Goal: Task Accomplishment & Management: Manage account settings

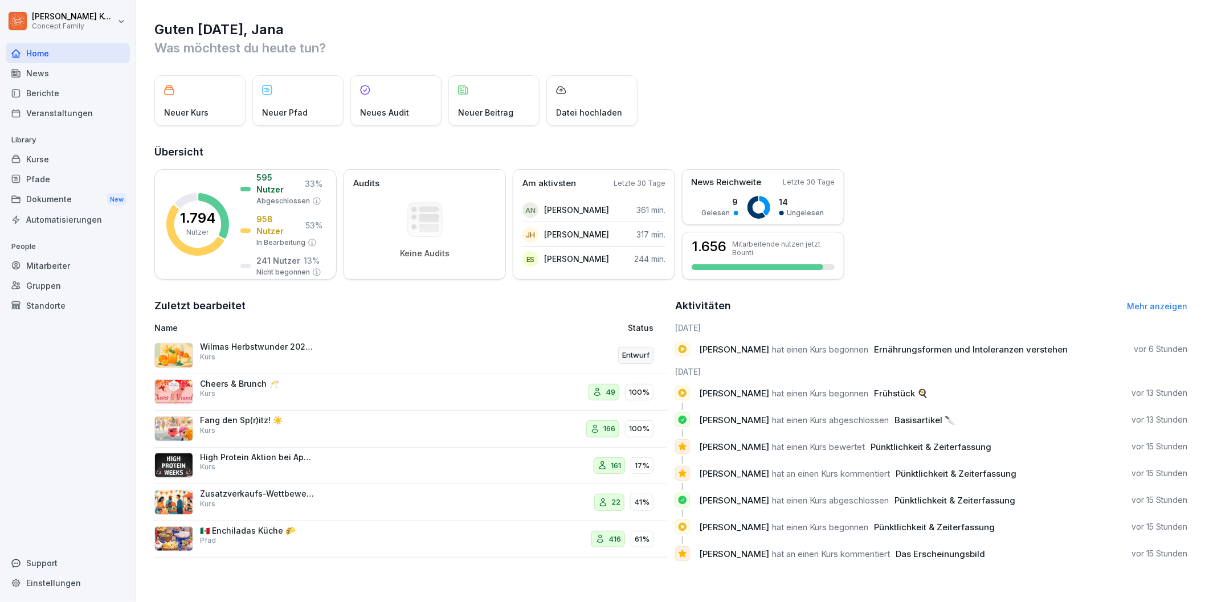
click at [55, 158] on div "Kurse" at bounding box center [68, 159] width 124 height 20
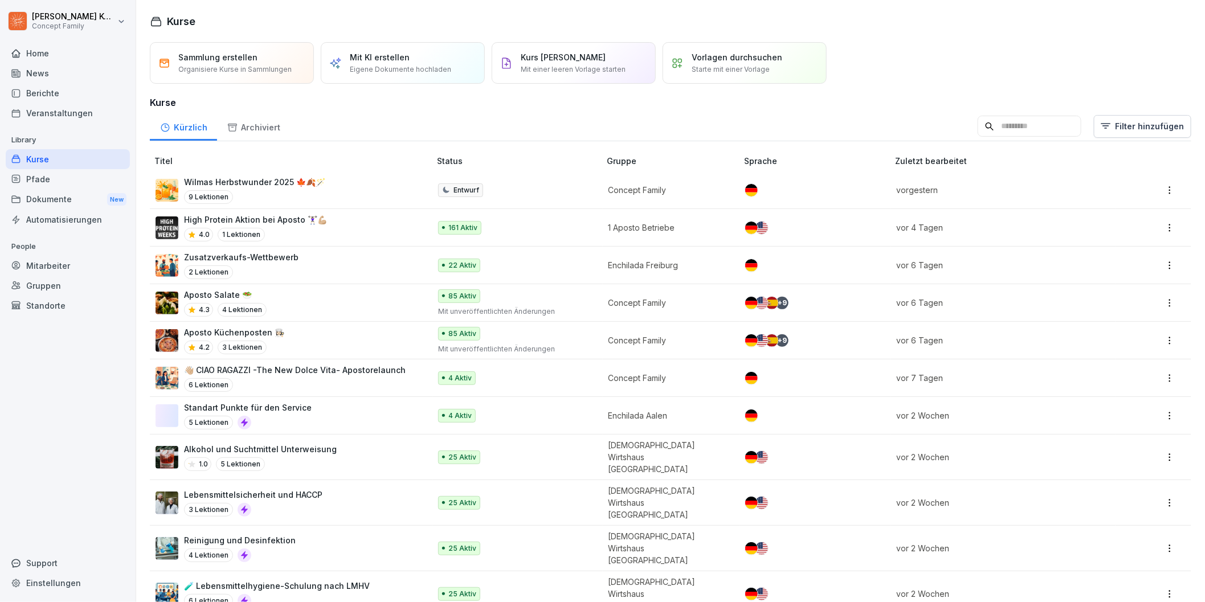
click at [351, 235] on div "High Protein Aktion bei Aposto 🏋🏻‍♀️💪🏼 4.0 1 Lektionen" at bounding box center [286, 228] width 263 height 28
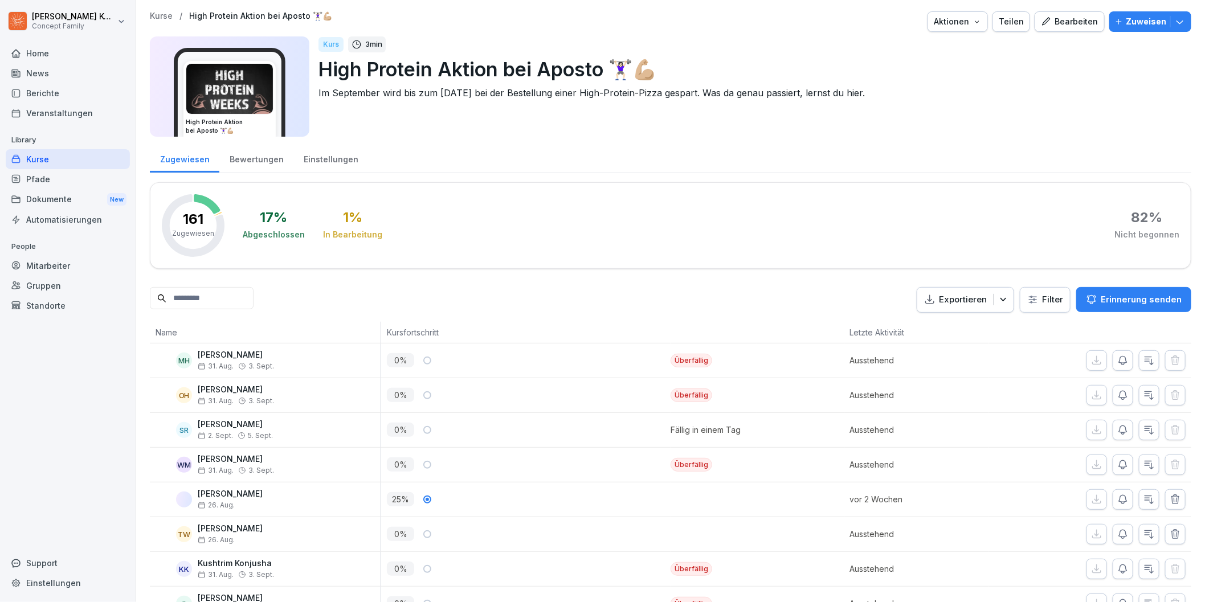
click at [264, 161] on div "Bewertungen" at bounding box center [256, 158] width 74 height 29
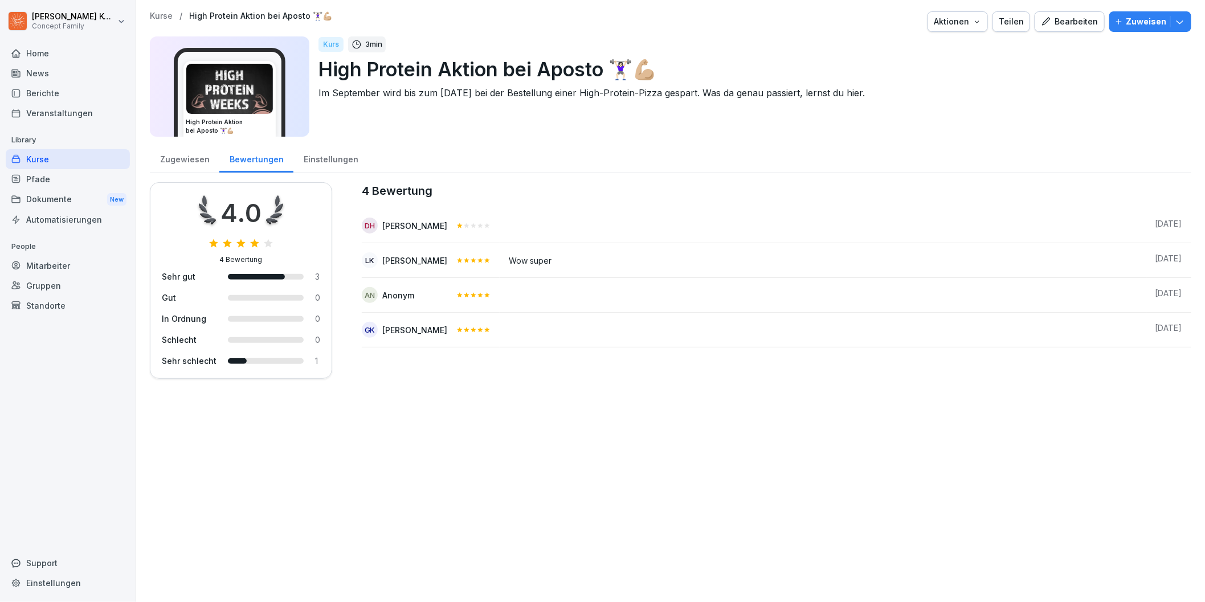
click at [38, 158] on div "Kurse" at bounding box center [68, 159] width 124 height 20
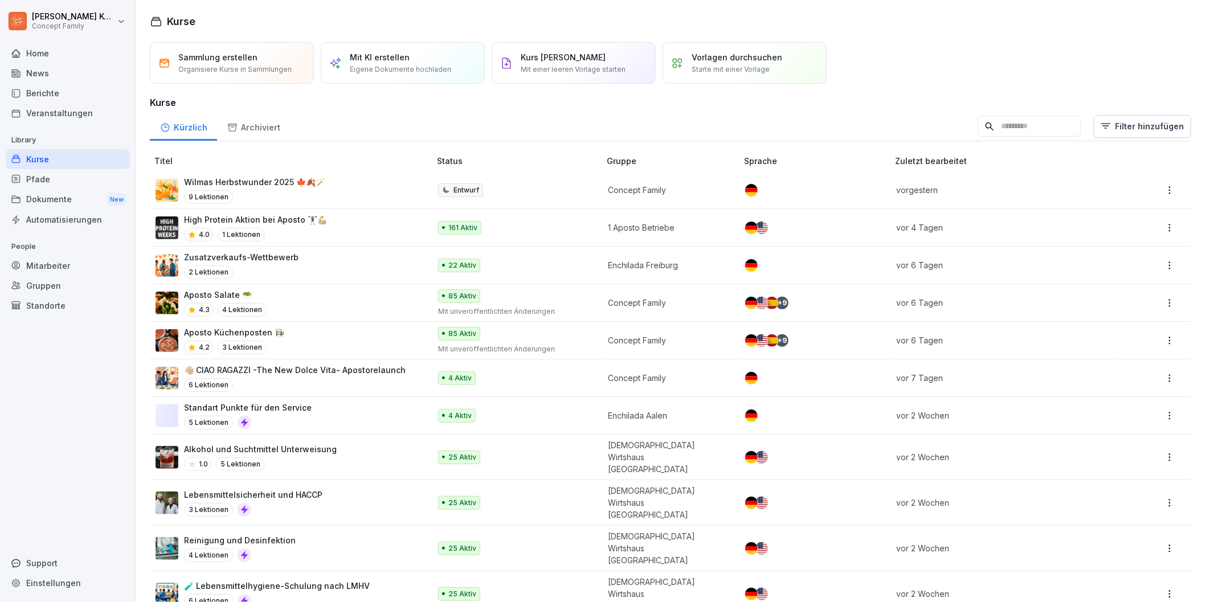
scroll to position [40, 0]
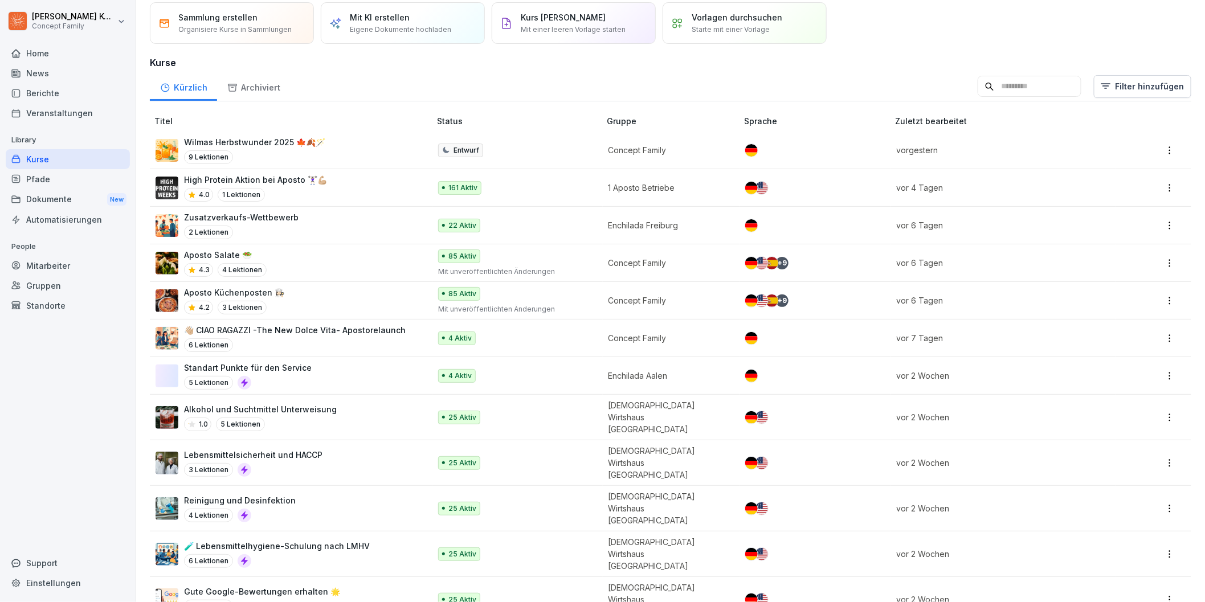
click at [294, 350] on div "6 Lektionen" at bounding box center [295, 345] width 222 height 14
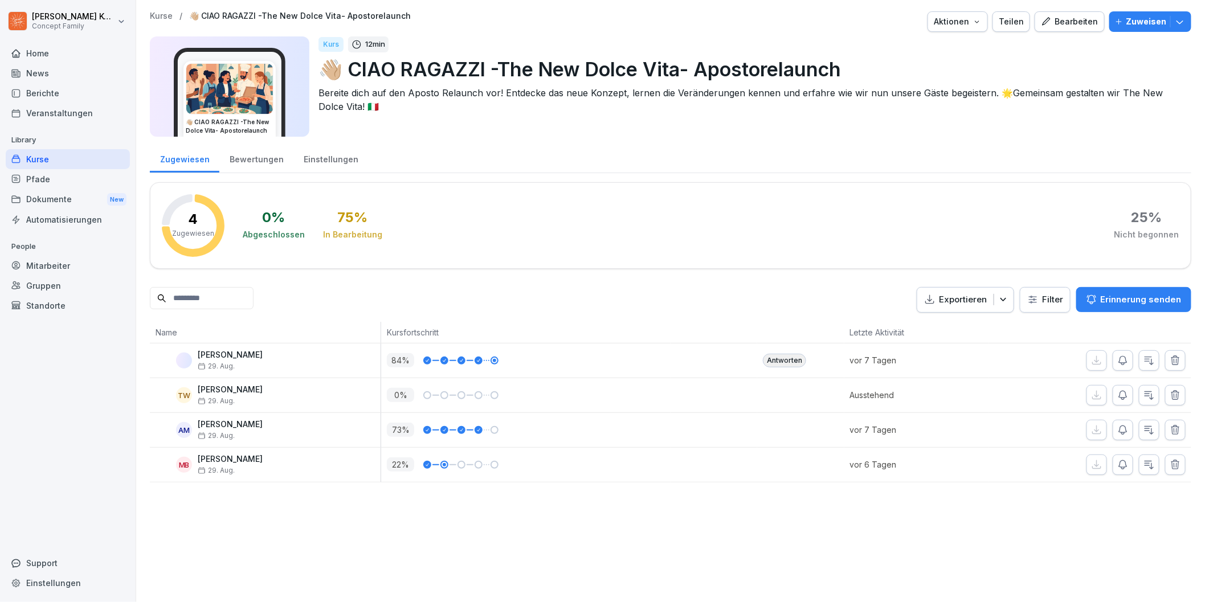
click at [61, 160] on div "Kurse" at bounding box center [68, 159] width 124 height 20
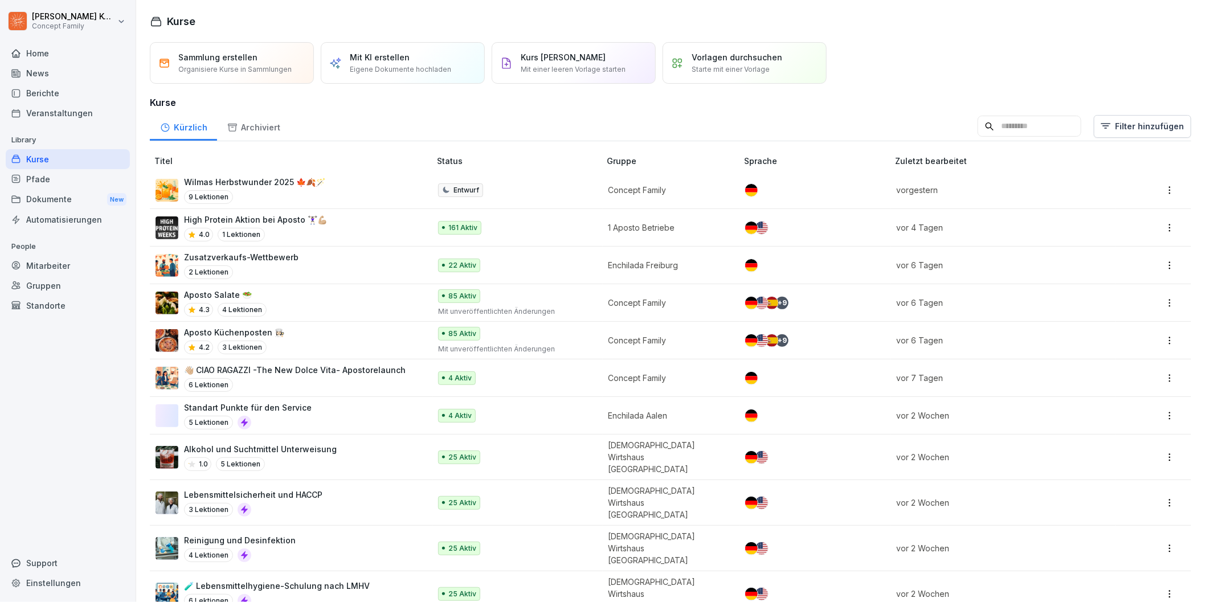
click at [281, 296] on div "Aposto Salate 🥗 4.3 4 Lektionen" at bounding box center [286, 303] width 263 height 28
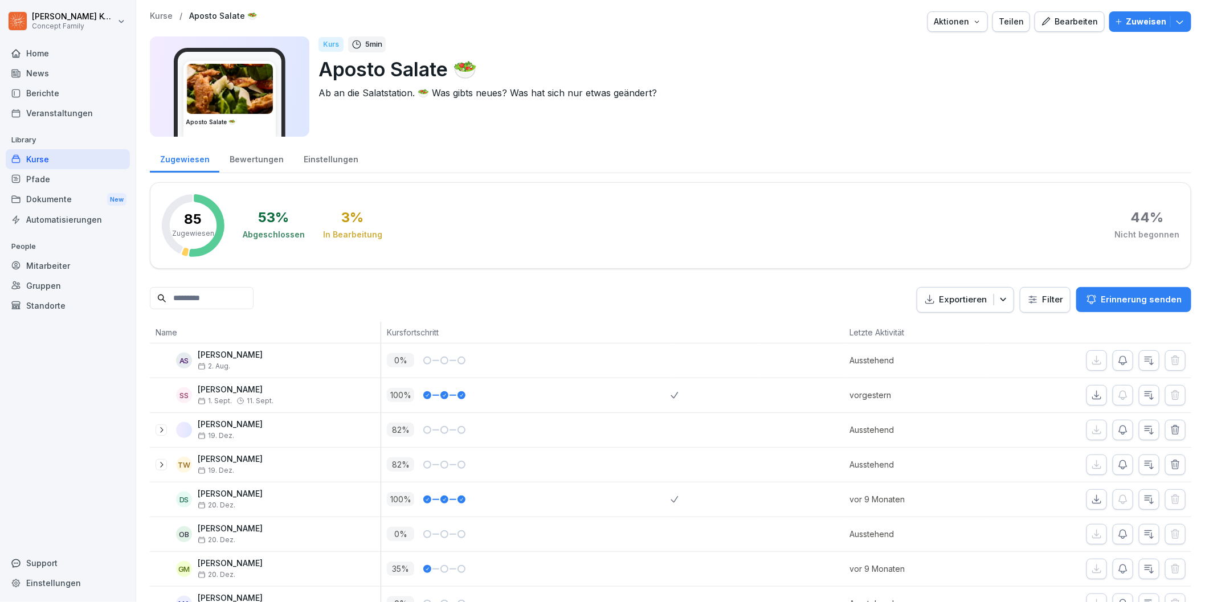
click at [1076, 22] on div "Bearbeiten" at bounding box center [1070, 21] width 58 height 13
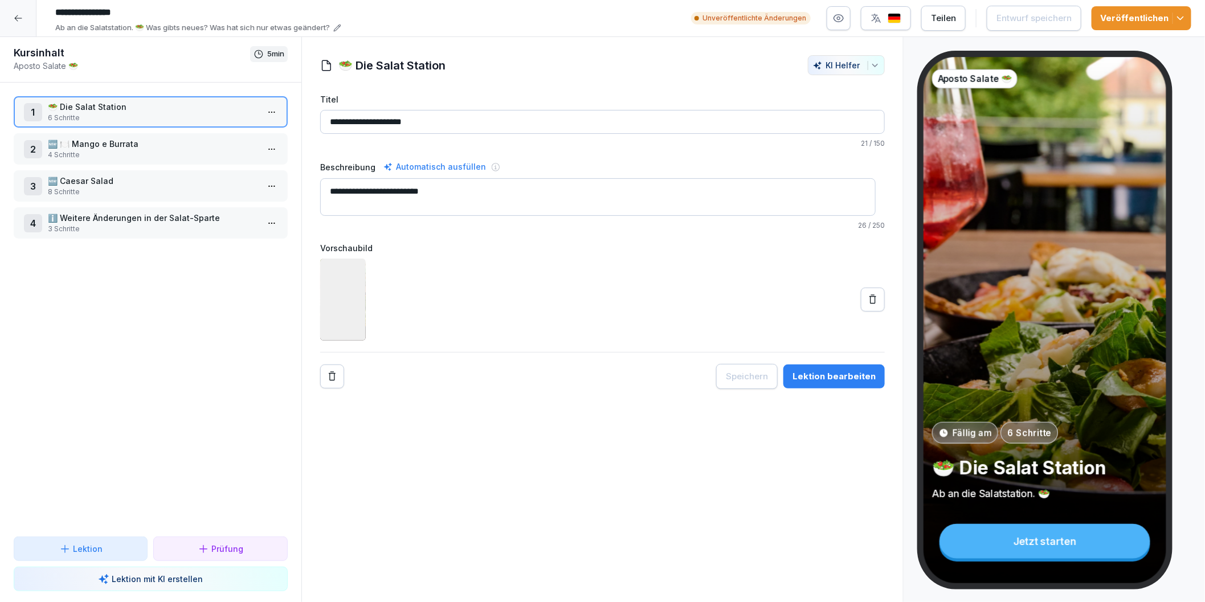
click at [113, 153] on p "4 Schritte" at bounding box center [153, 155] width 210 height 10
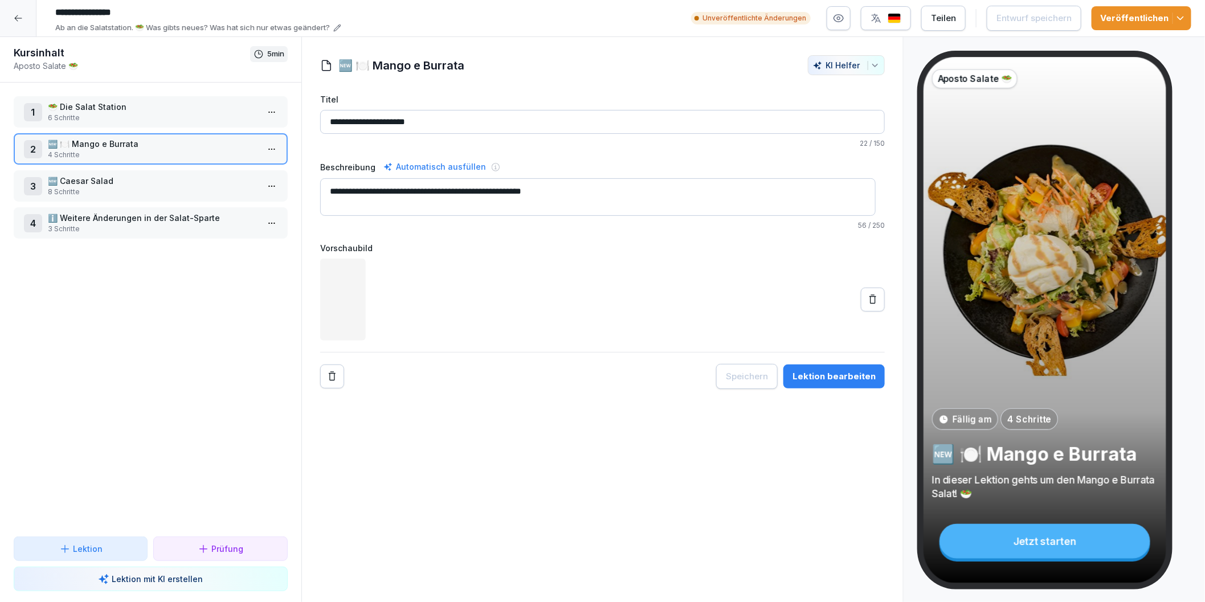
click at [109, 183] on p "🆕 Caesar Salad" at bounding box center [153, 181] width 210 height 12
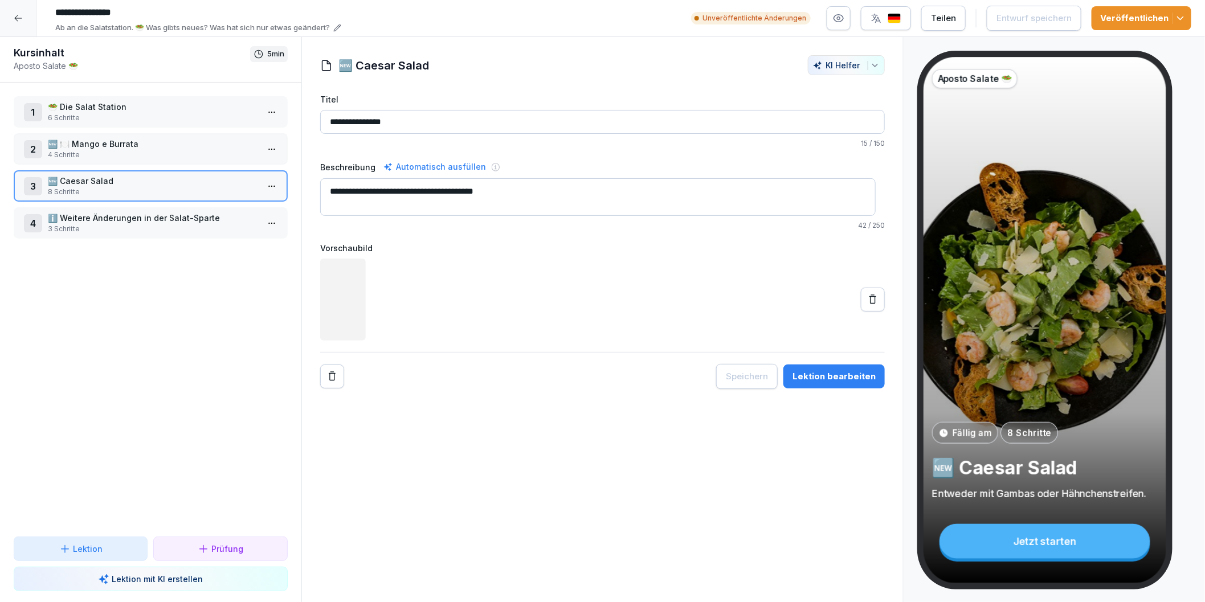
click at [116, 212] on p "ℹ️ Weitere Änderungen in der Salat-Sparte" at bounding box center [153, 218] width 210 height 12
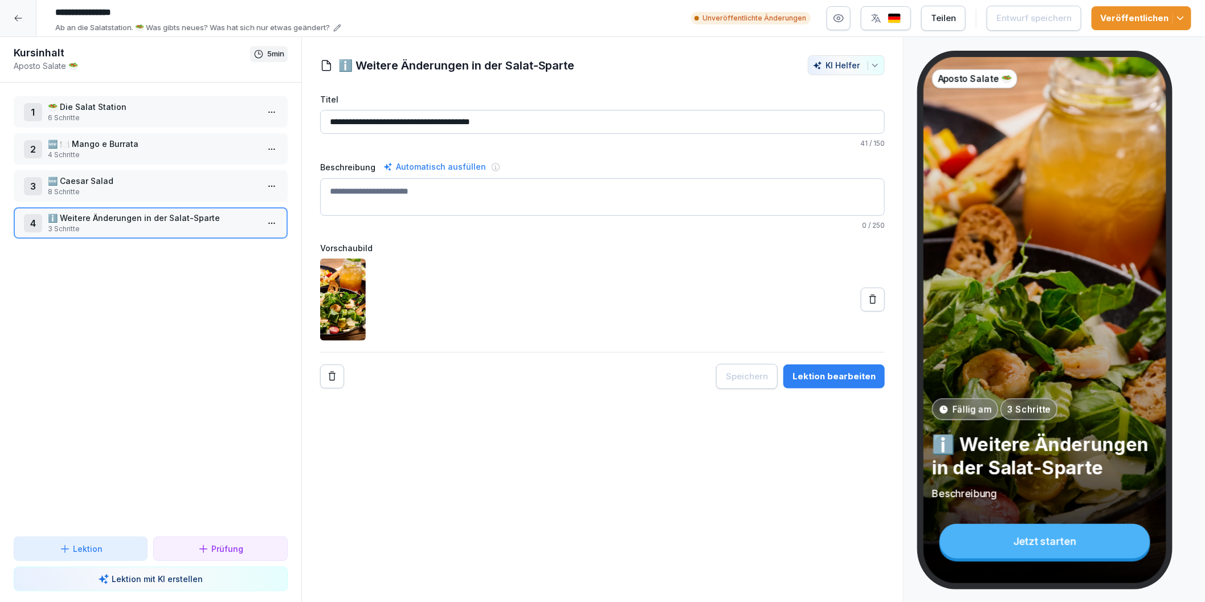
click at [846, 376] on div "Lektion bearbeiten" at bounding box center [833, 376] width 83 height 13
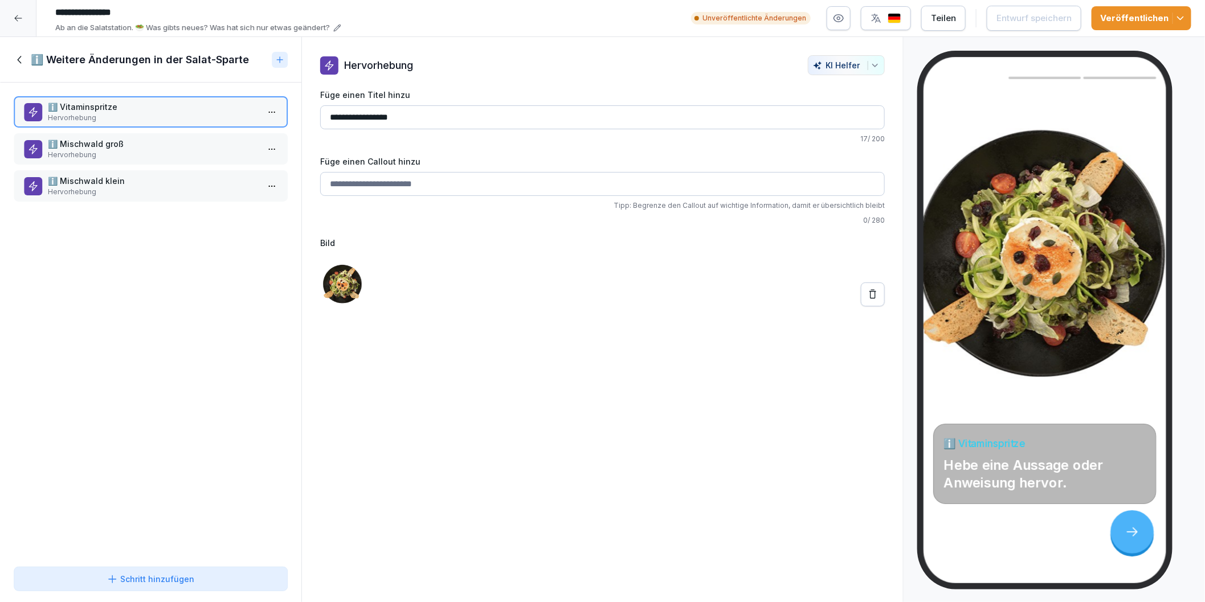
click at [83, 152] on p "Hervorhebung" at bounding box center [153, 155] width 210 height 10
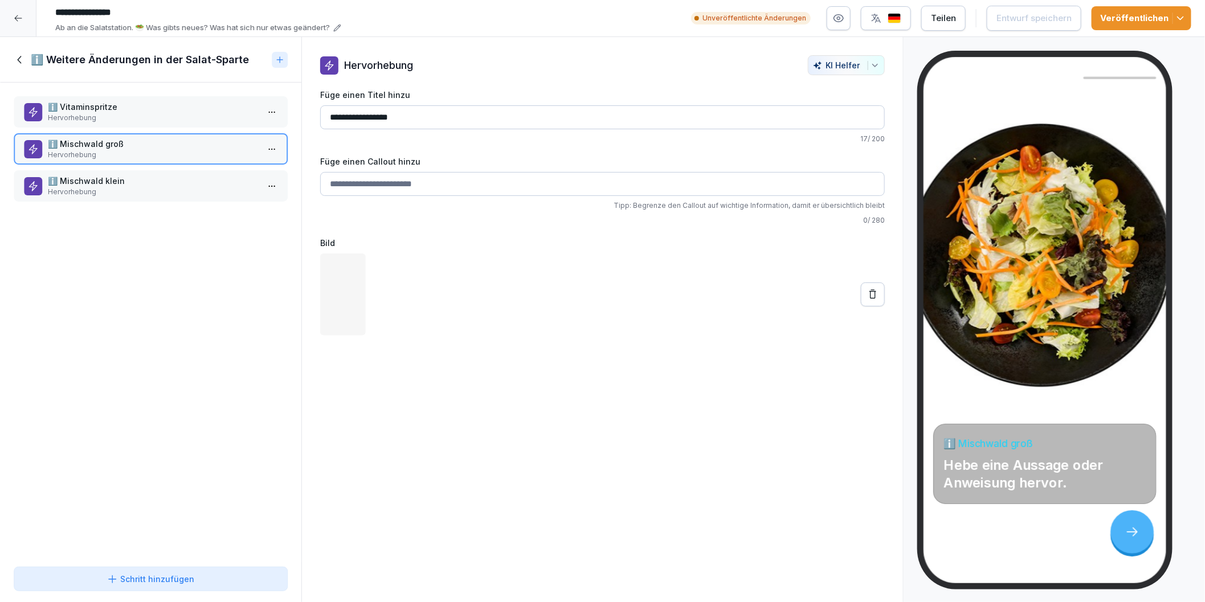
click at [83, 182] on p "ℹ️ Mischwald klein" at bounding box center [153, 181] width 210 height 12
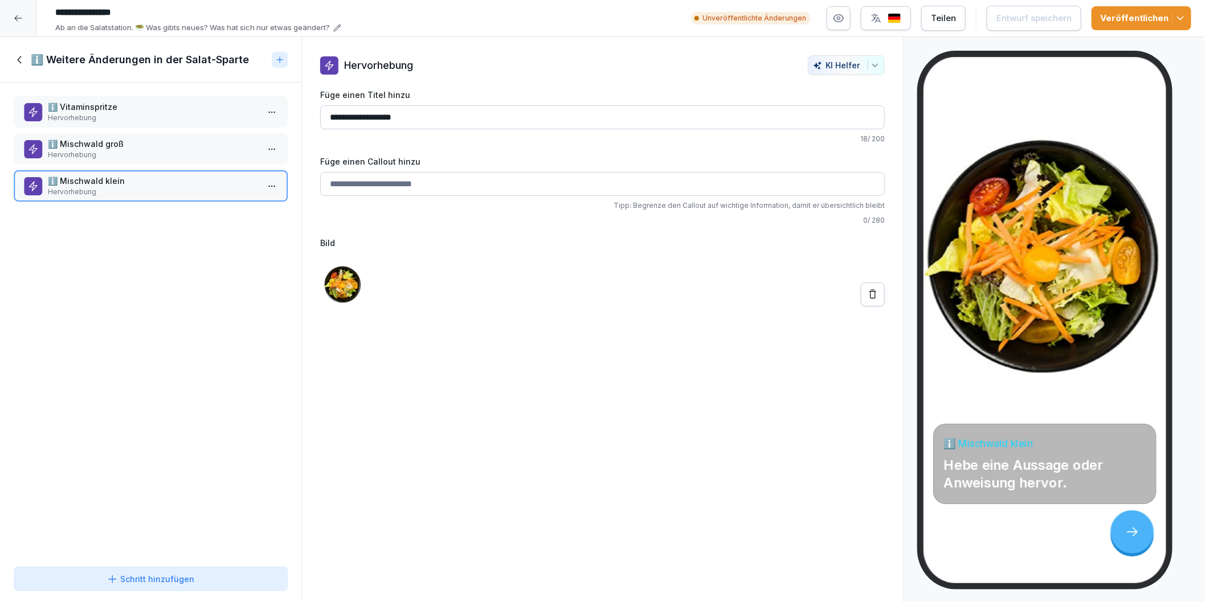
click at [67, 105] on p "ℹ️ Vitaminspritze" at bounding box center [153, 107] width 210 height 12
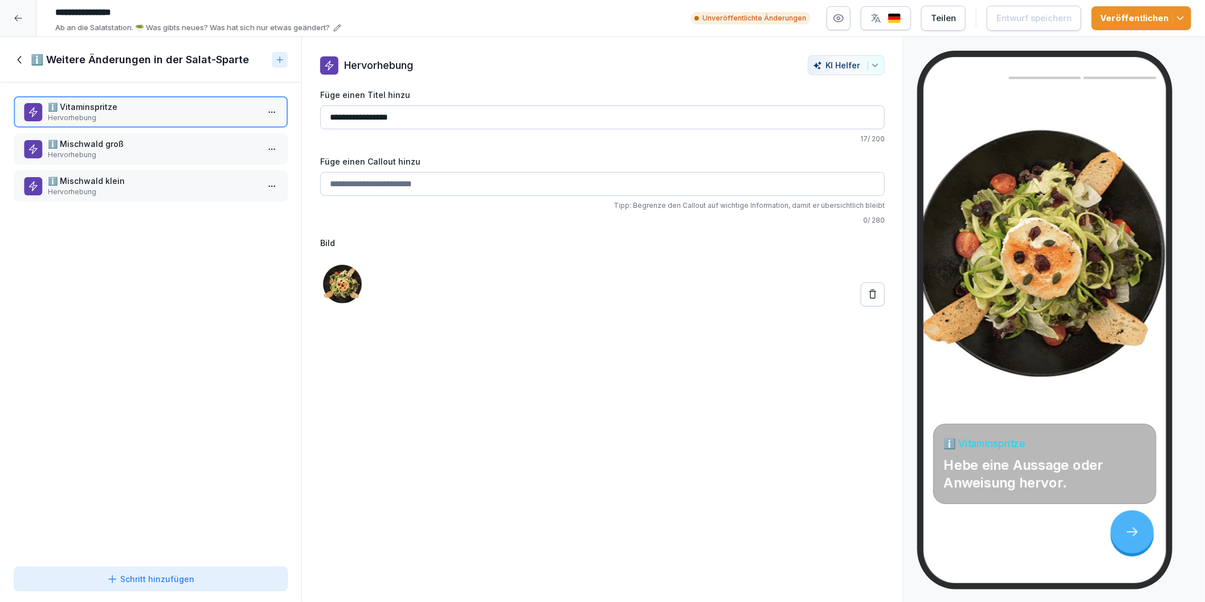
click at [22, 59] on icon at bounding box center [20, 60] width 13 height 13
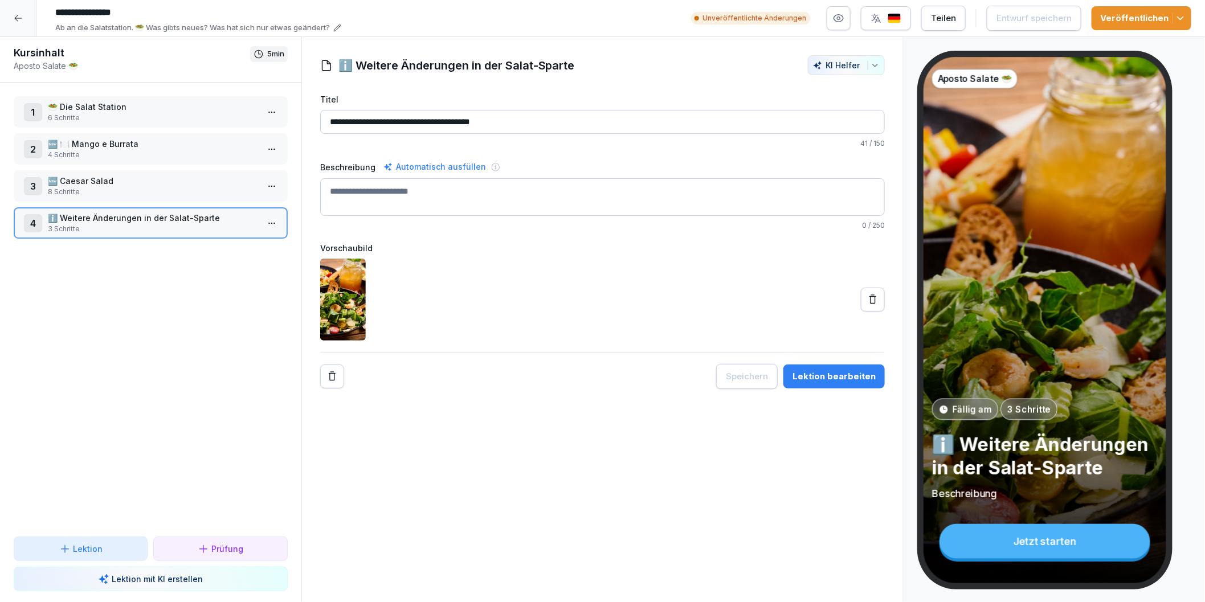
click at [93, 142] on p "🆕 🍽️ Mango e Burrata" at bounding box center [153, 144] width 210 height 12
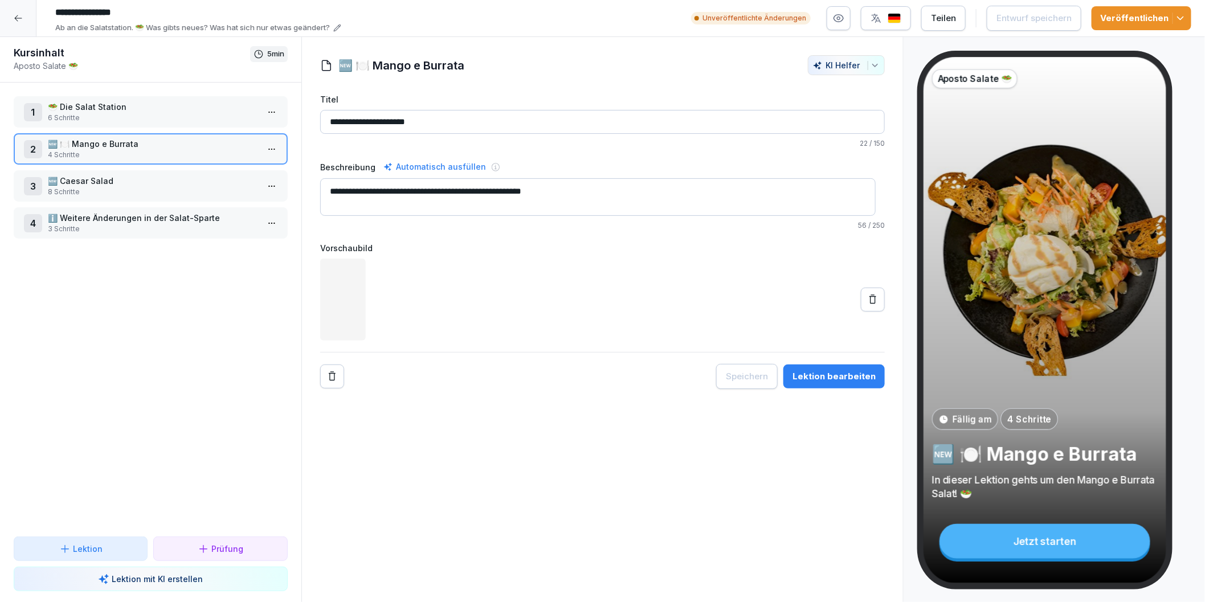
click at [82, 193] on p "8 Schritte" at bounding box center [153, 192] width 210 height 10
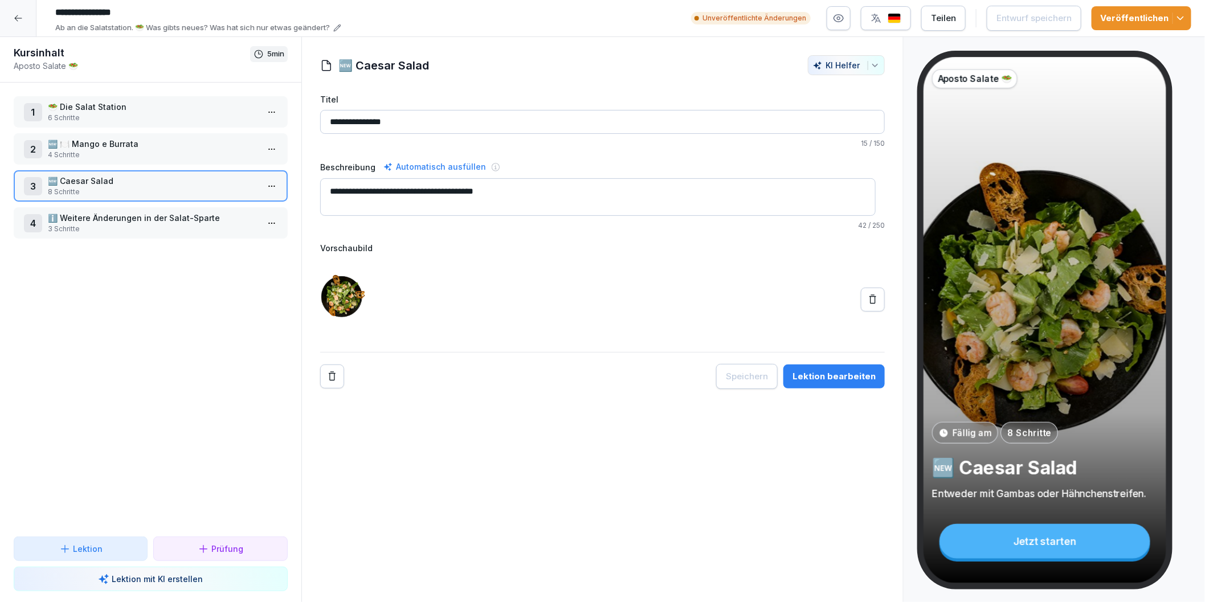
click at [27, 21] on div at bounding box center [18, 18] width 36 height 36
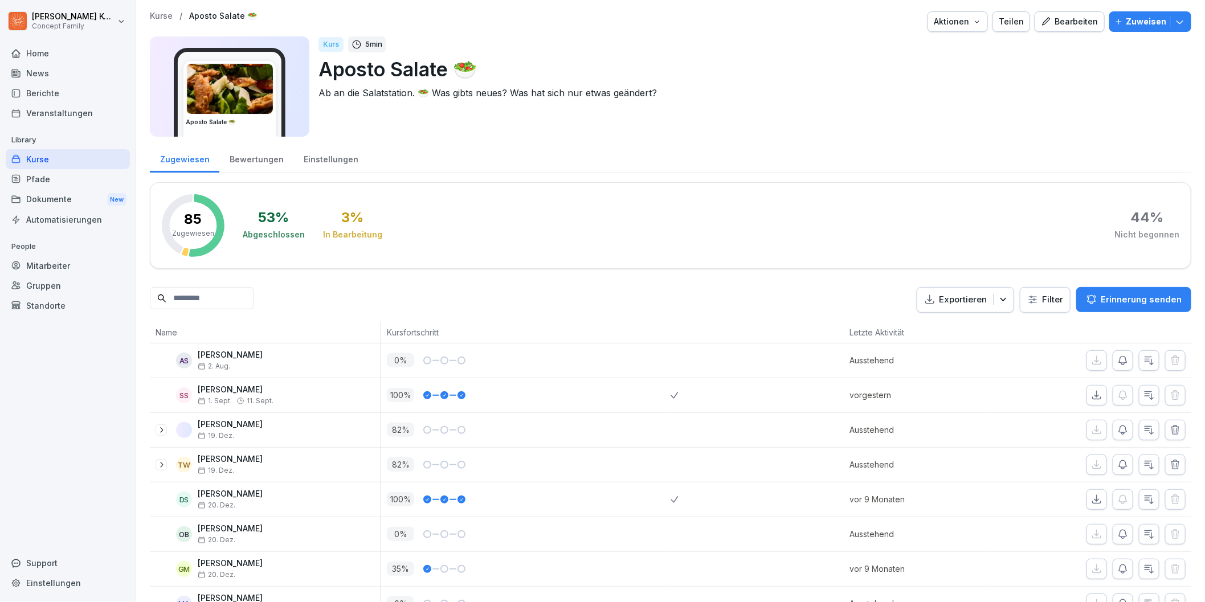
click at [80, 157] on div "Kurse" at bounding box center [68, 159] width 124 height 20
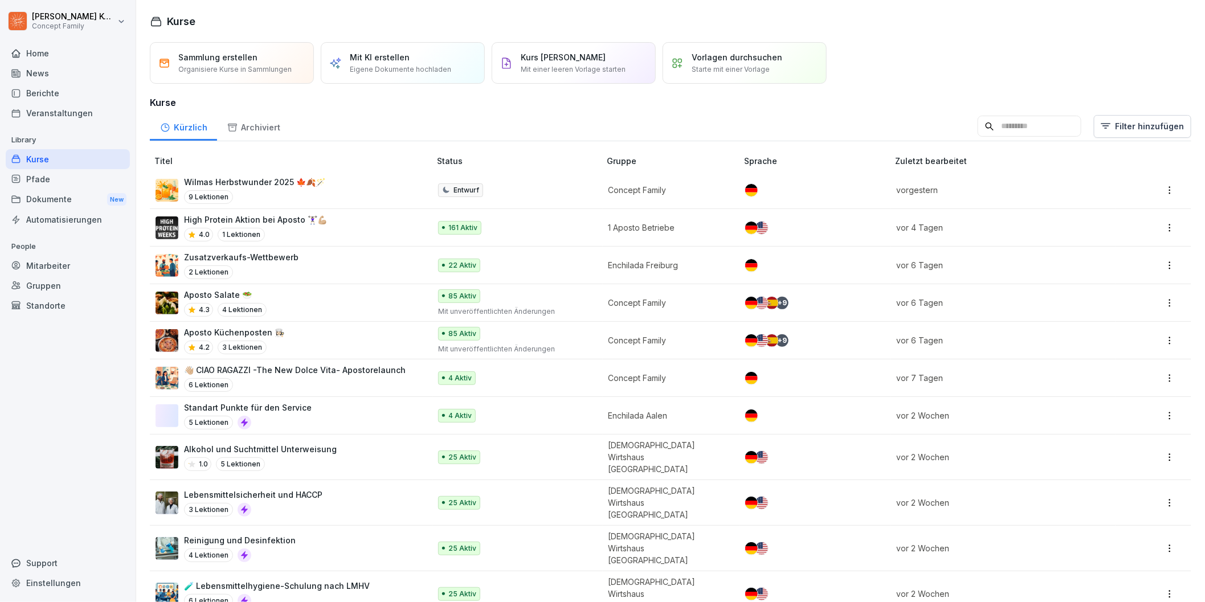
click at [1153, 138] on div "Kürzlich Archiviert Filter hinzufügen" at bounding box center [670, 127] width 1041 height 30
click at [1109, 122] on html "Jana Komarov Concept Family Home News Berichte Veranstaltungen Library Kurse Pf…" at bounding box center [602, 301] width 1205 height 602
click at [1104, 157] on div "Kategorie" at bounding box center [1113, 157] width 129 height 22
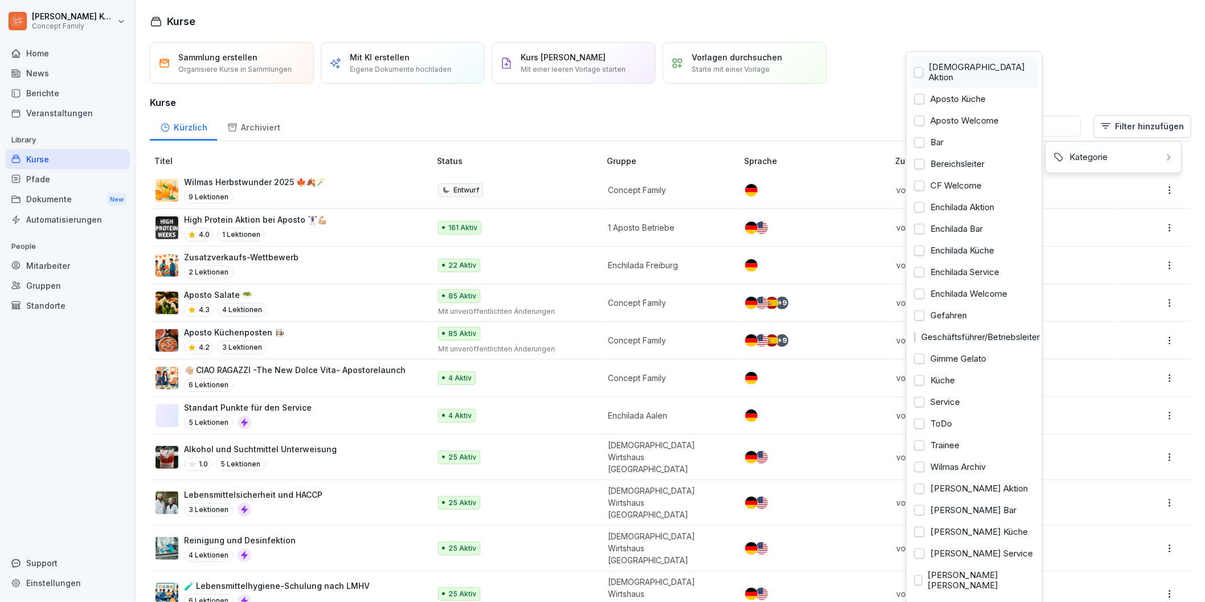
click at [953, 88] on div "Aposto Küche" at bounding box center [974, 99] width 129 height 22
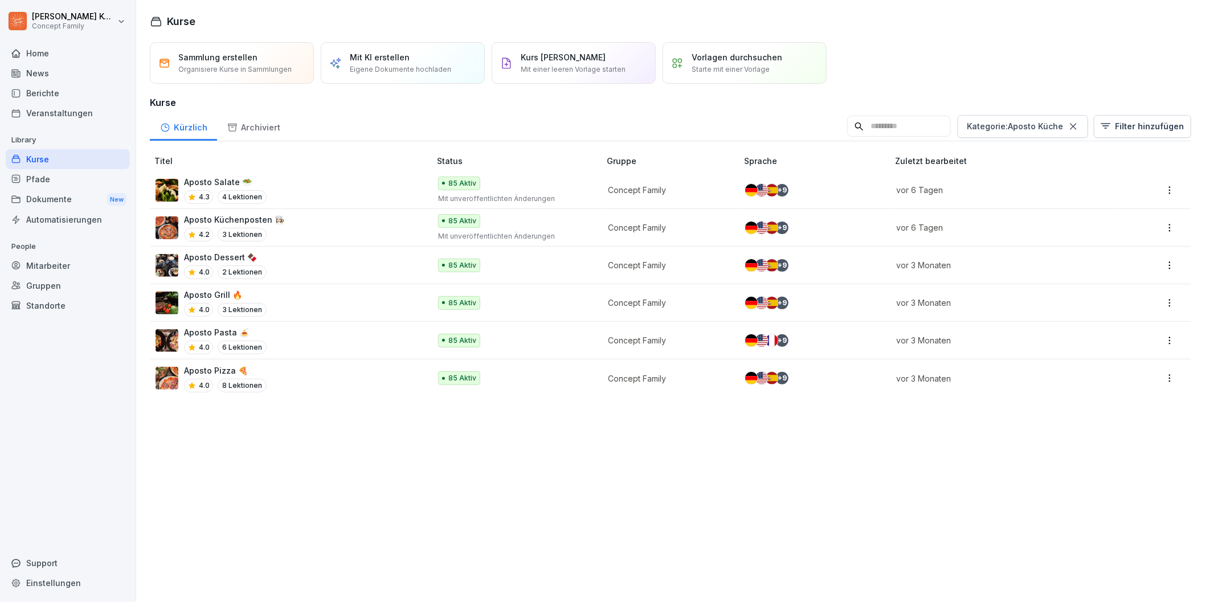
click at [914, 35] on html "Jana Komarov Concept Family Home News Berichte Veranstaltungen Library Kurse Pf…" at bounding box center [602, 301] width 1205 height 602
click at [298, 346] on div "Aposto Pasta 🍝 4.0 6 Lektionen" at bounding box center [286, 340] width 263 height 28
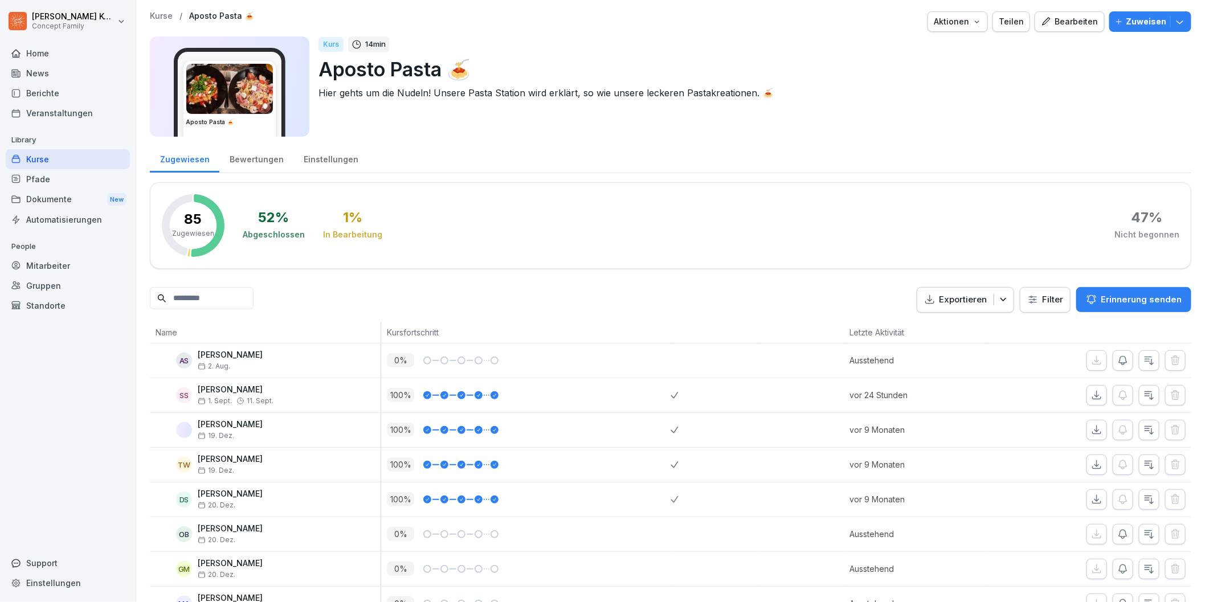
click at [239, 158] on div "Bewertungen" at bounding box center [256, 158] width 74 height 29
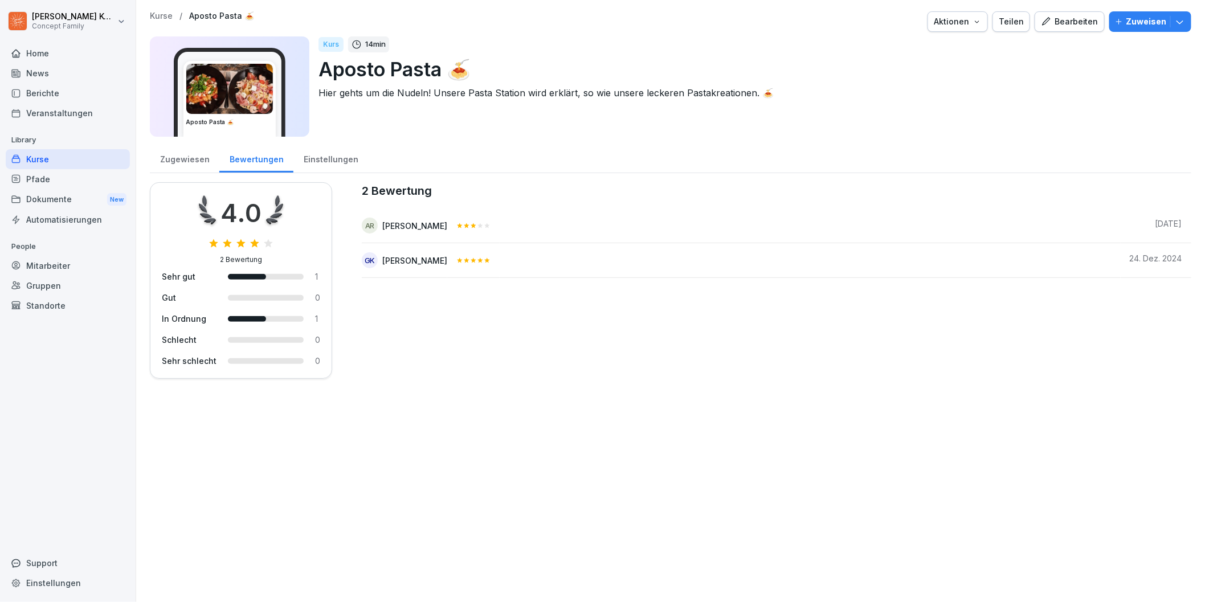
click at [185, 161] on div "Zugewiesen" at bounding box center [184, 158] width 69 height 29
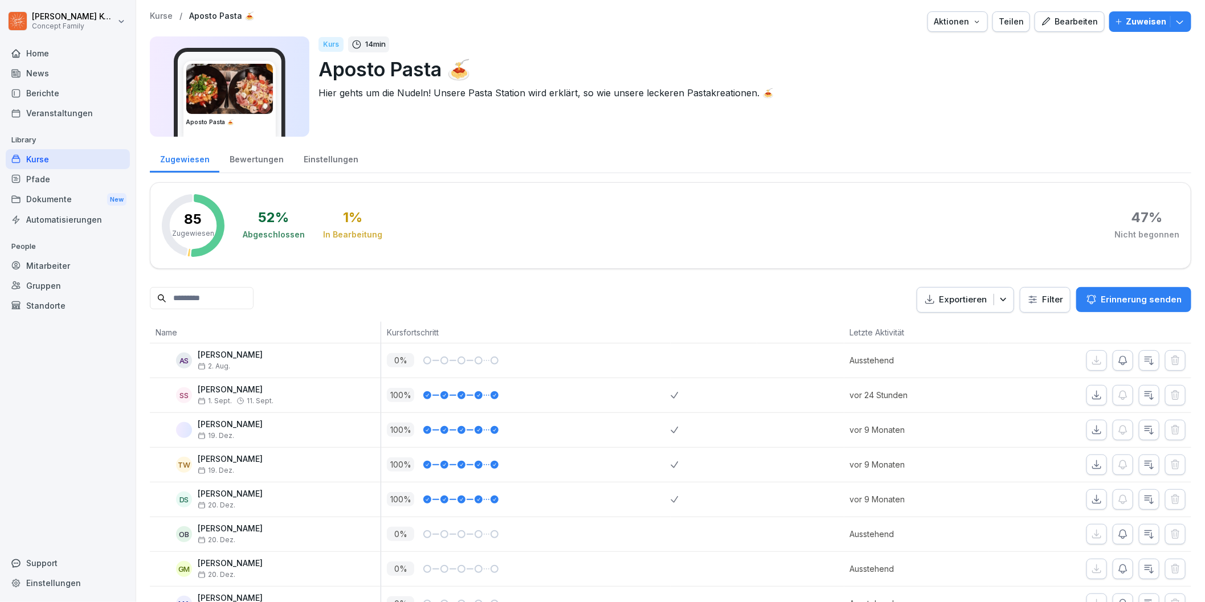
click at [1083, 24] on div "Bearbeiten" at bounding box center [1070, 21] width 58 height 13
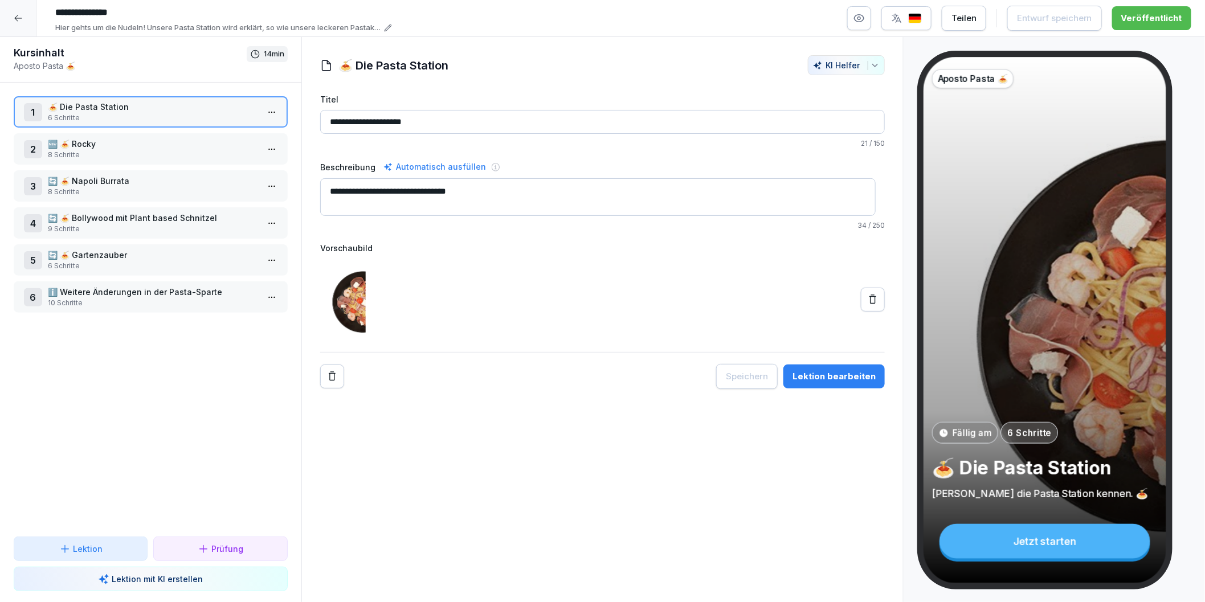
click at [821, 376] on div "Lektion bearbeiten" at bounding box center [833, 376] width 83 height 13
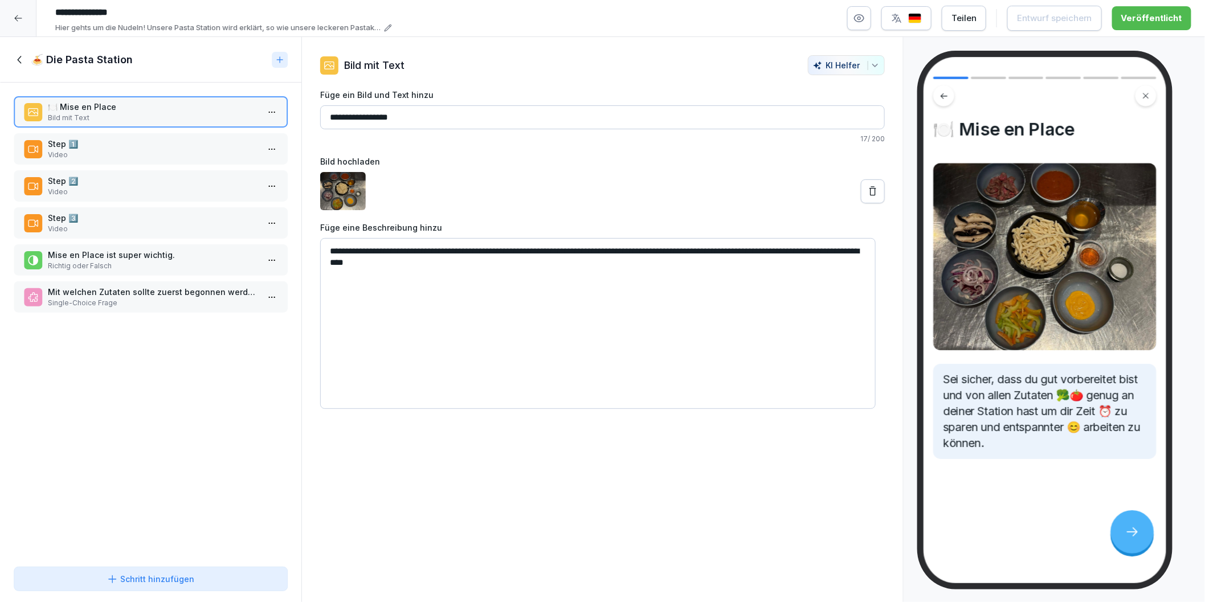
click at [136, 152] on p "Video" at bounding box center [153, 155] width 210 height 10
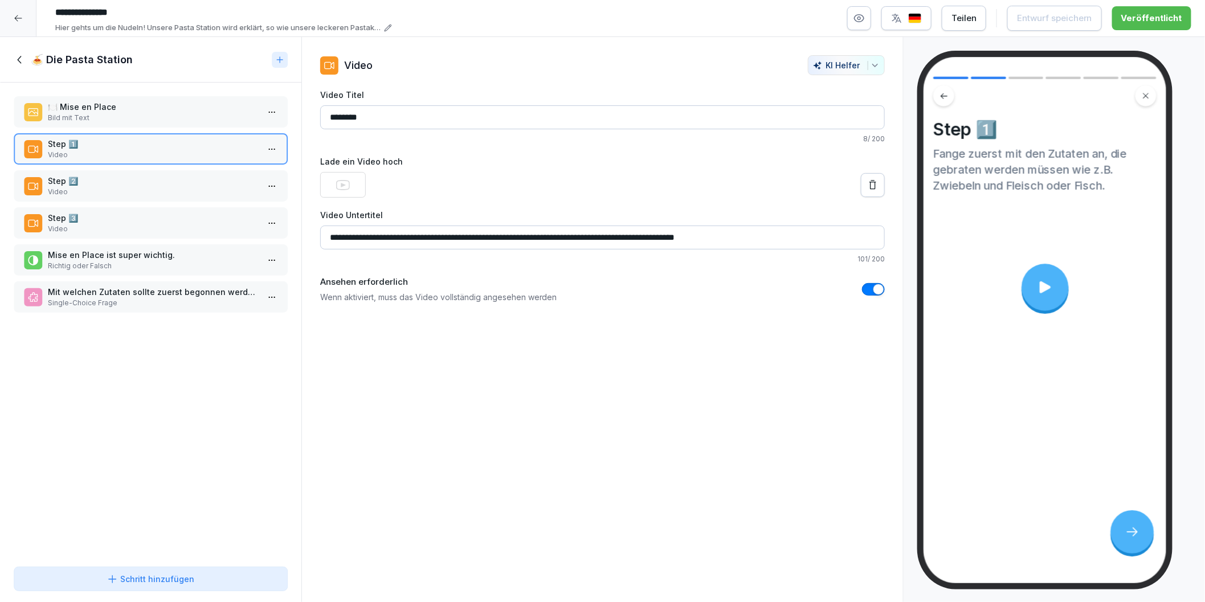
click at [140, 179] on p "Step 2️⃣" at bounding box center [153, 181] width 210 height 12
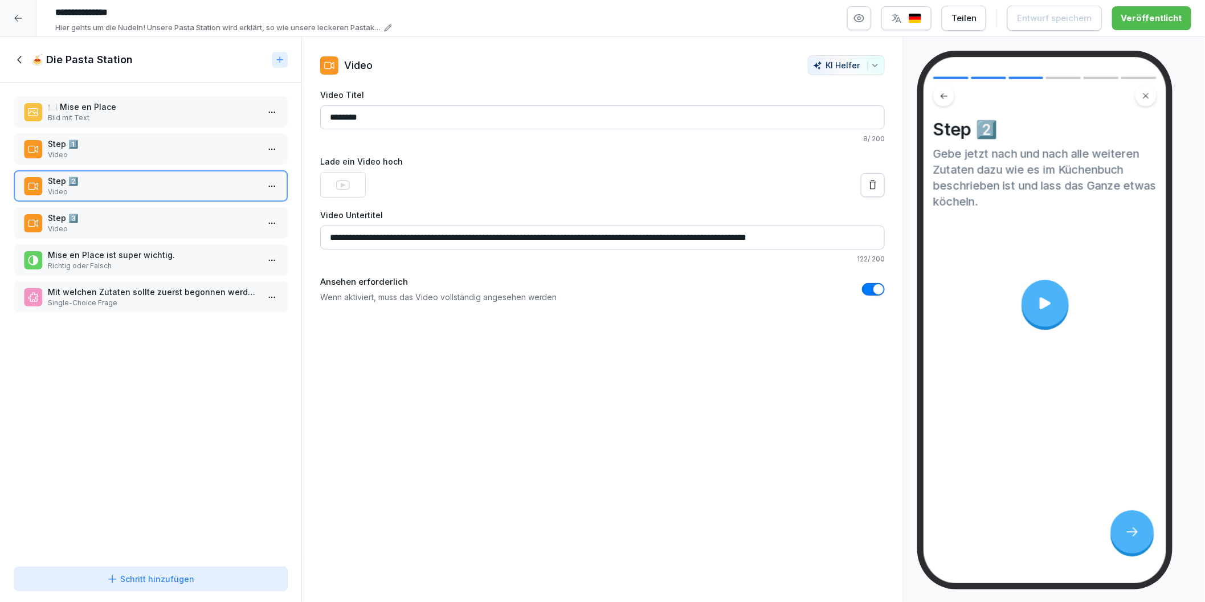
click at [112, 224] on p "Video" at bounding box center [153, 229] width 210 height 10
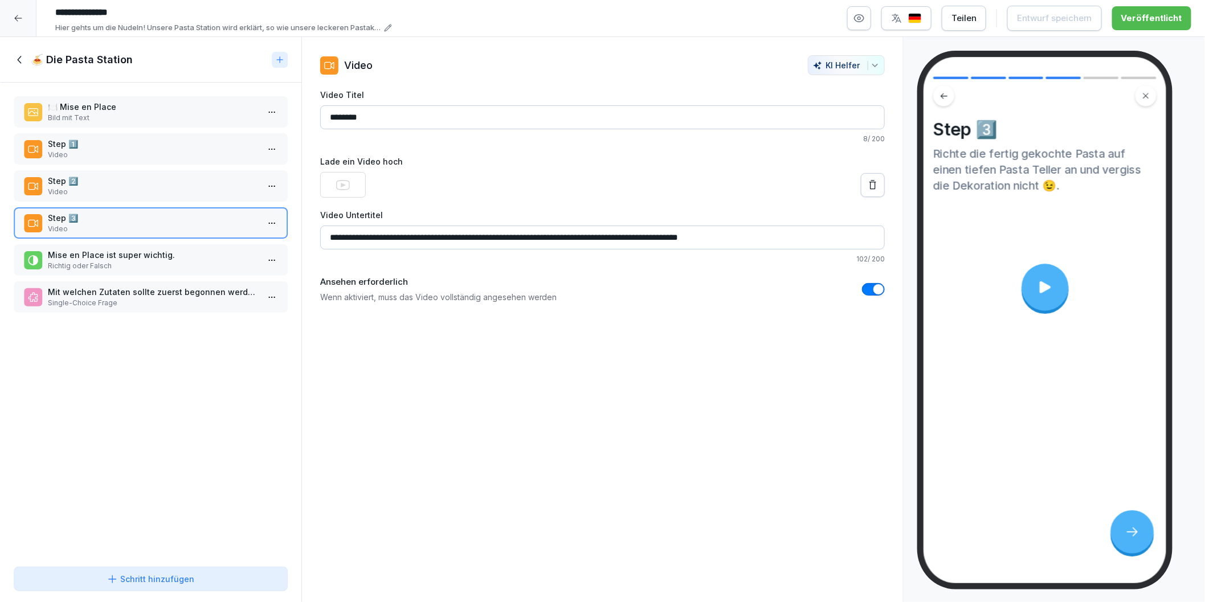
click at [150, 244] on div "Mise en Place ist super wichtig. Richtig oder Falsch" at bounding box center [151, 259] width 274 height 31
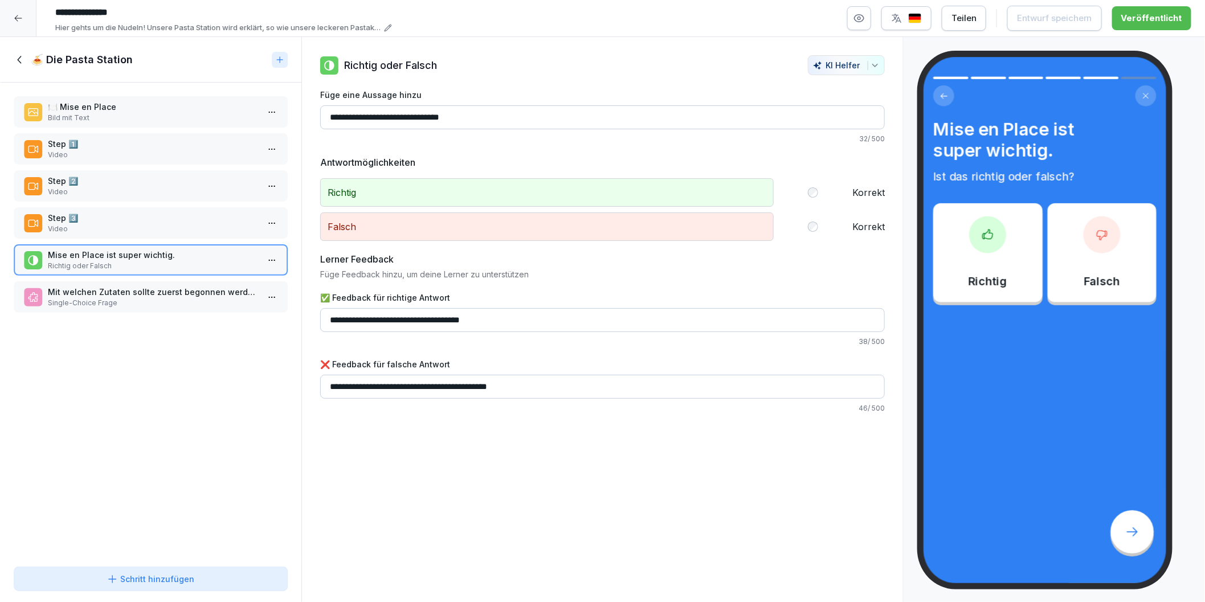
click at [149, 286] on p "Mit welchen Zutaten sollte zuerst begonnen werden?" at bounding box center [153, 292] width 210 height 12
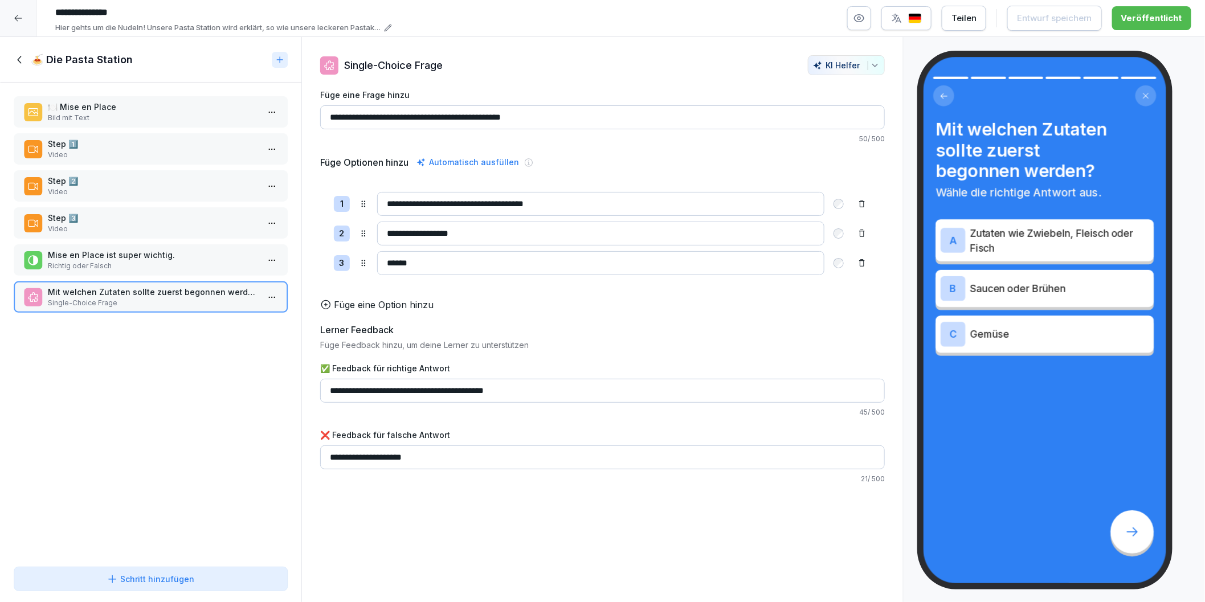
click at [122, 113] on p "Bild mit Text" at bounding box center [153, 118] width 210 height 10
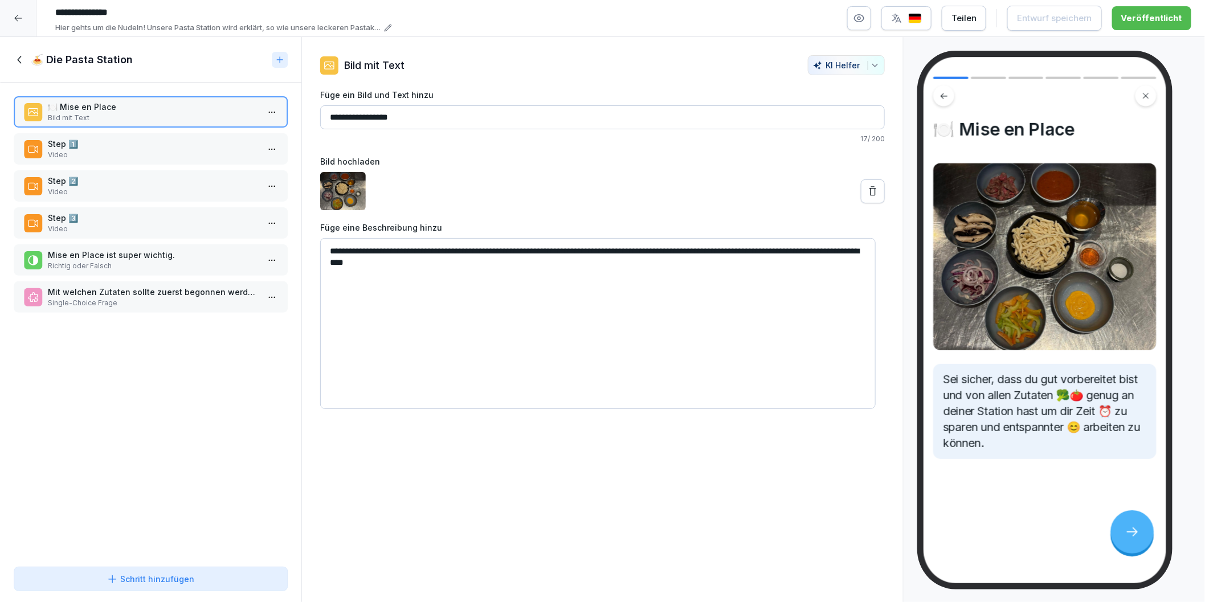
click at [865, 197] on button at bounding box center [873, 191] width 24 height 24
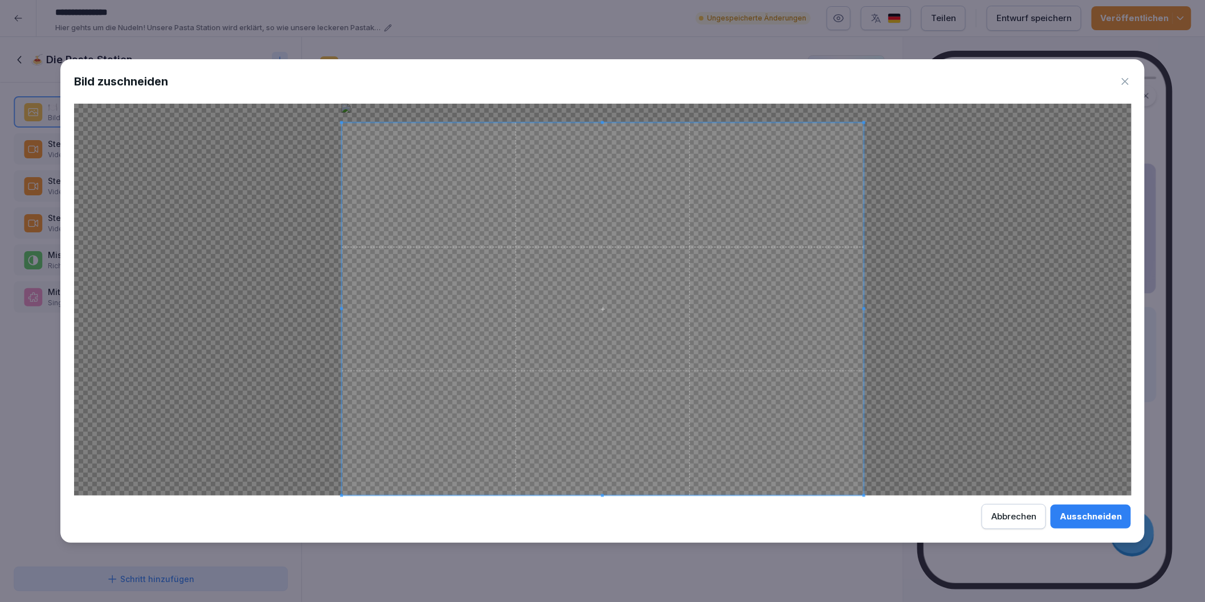
click at [340, 122] on span at bounding box center [341, 122] width 3 height 3
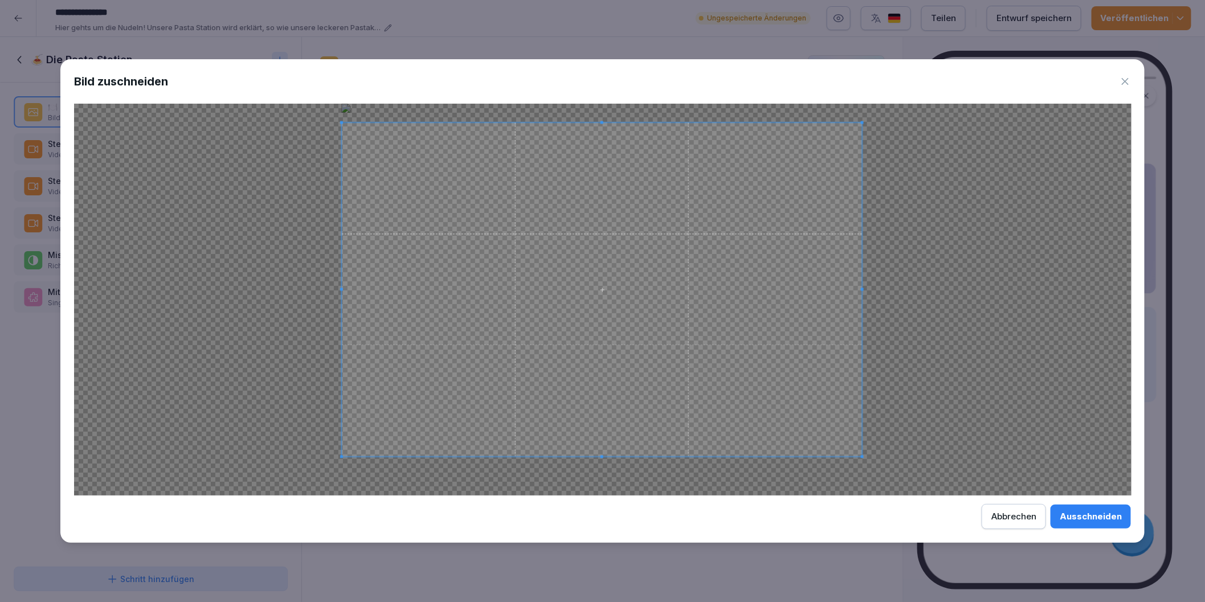
click at [862, 456] on span at bounding box center [862, 457] width 3 height 3
